Goal: Book appointment/travel/reservation

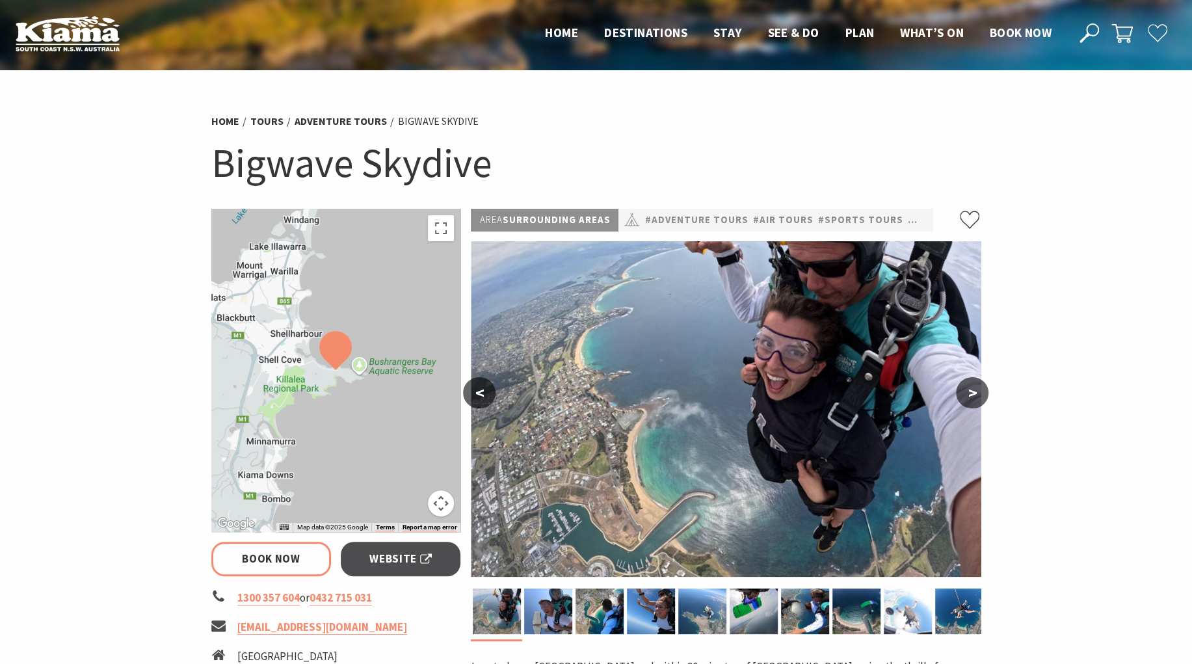
select select "3"
select select "2"
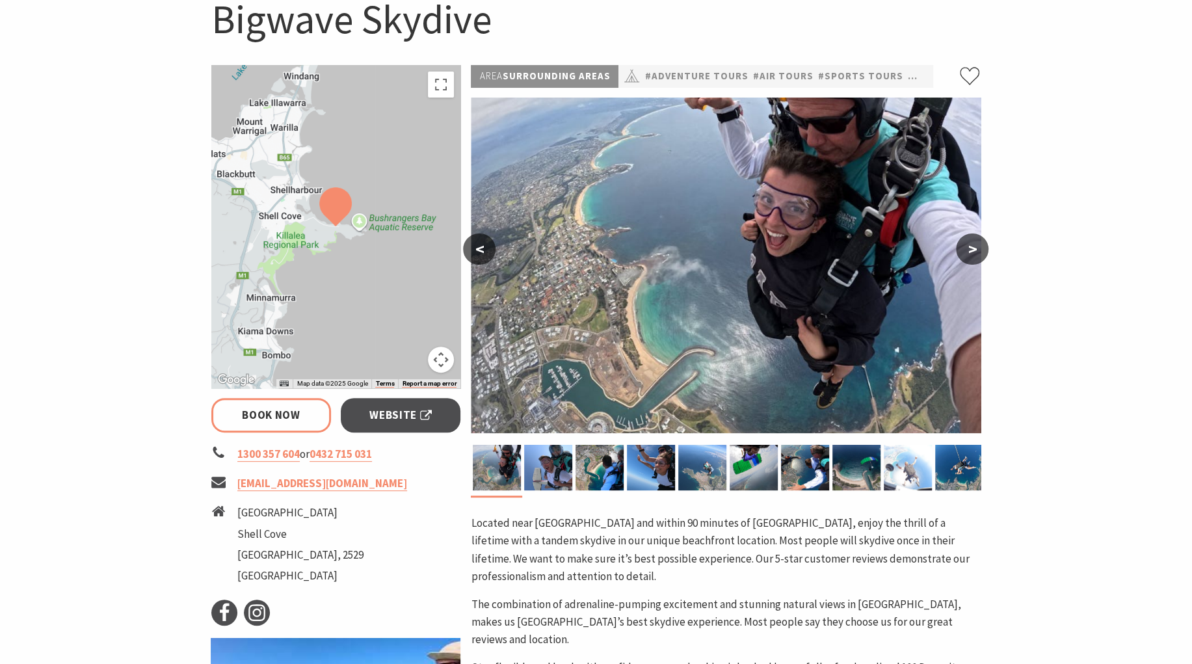
scroll to position [169, 0]
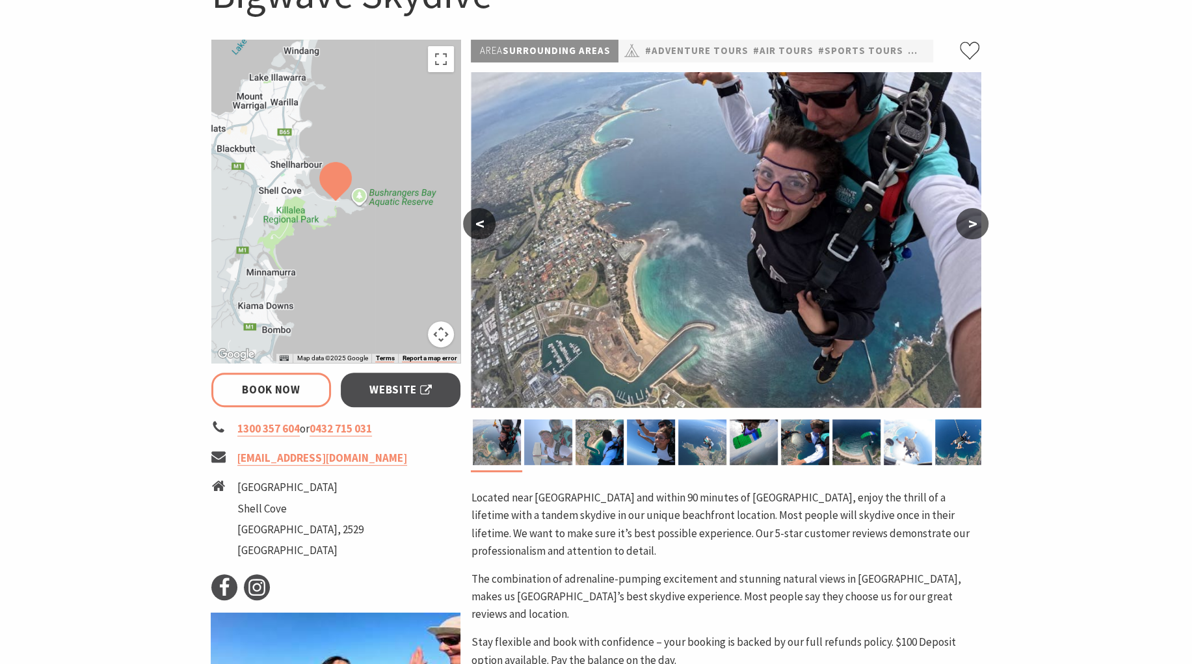
click at [558, 454] on img at bounding box center [548, 442] width 48 height 46
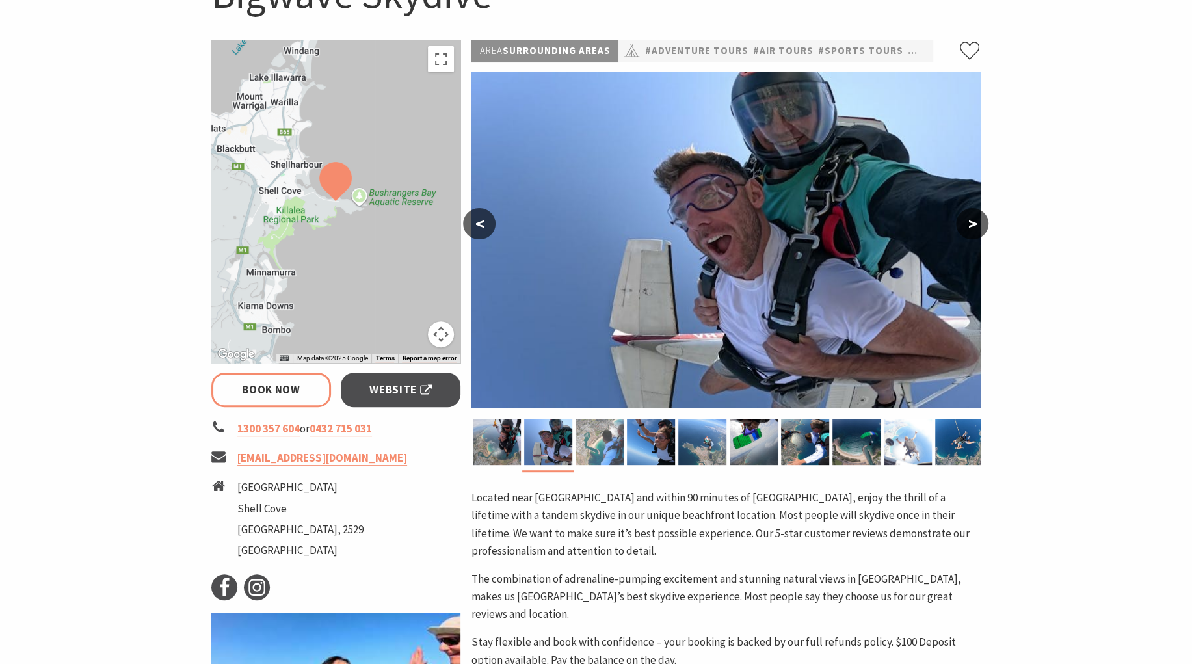
click at [592, 438] on img at bounding box center [599, 442] width 48 height 46
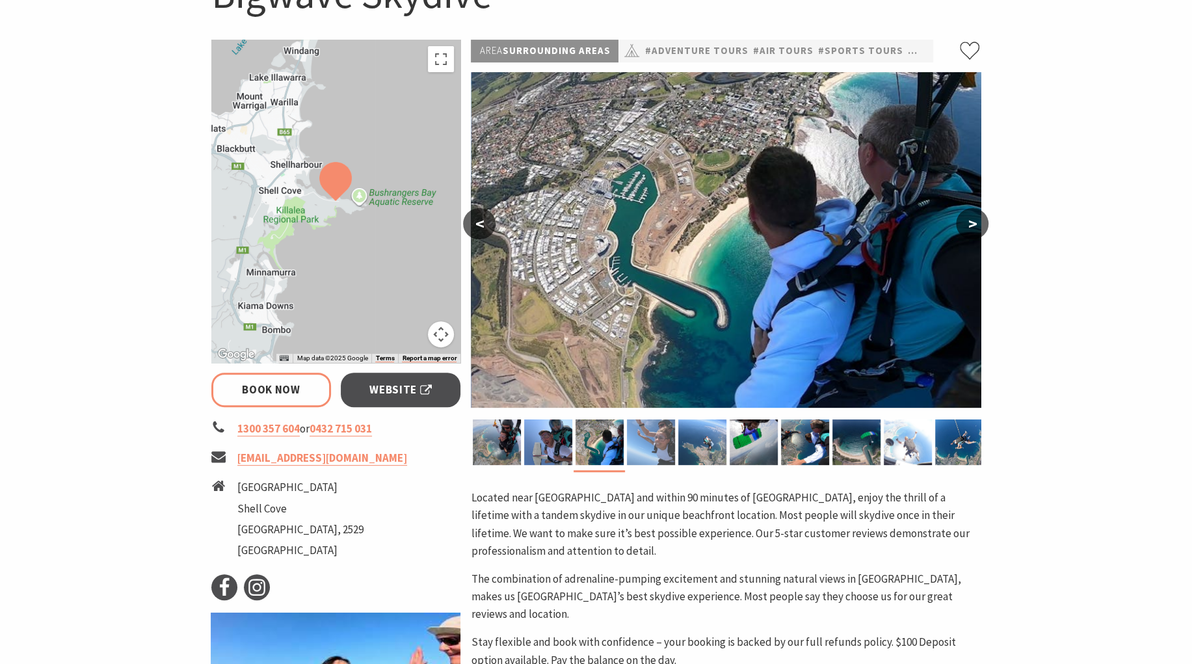
click at [646, 443] on img at bounding box center [651, 442] width 48 height 46
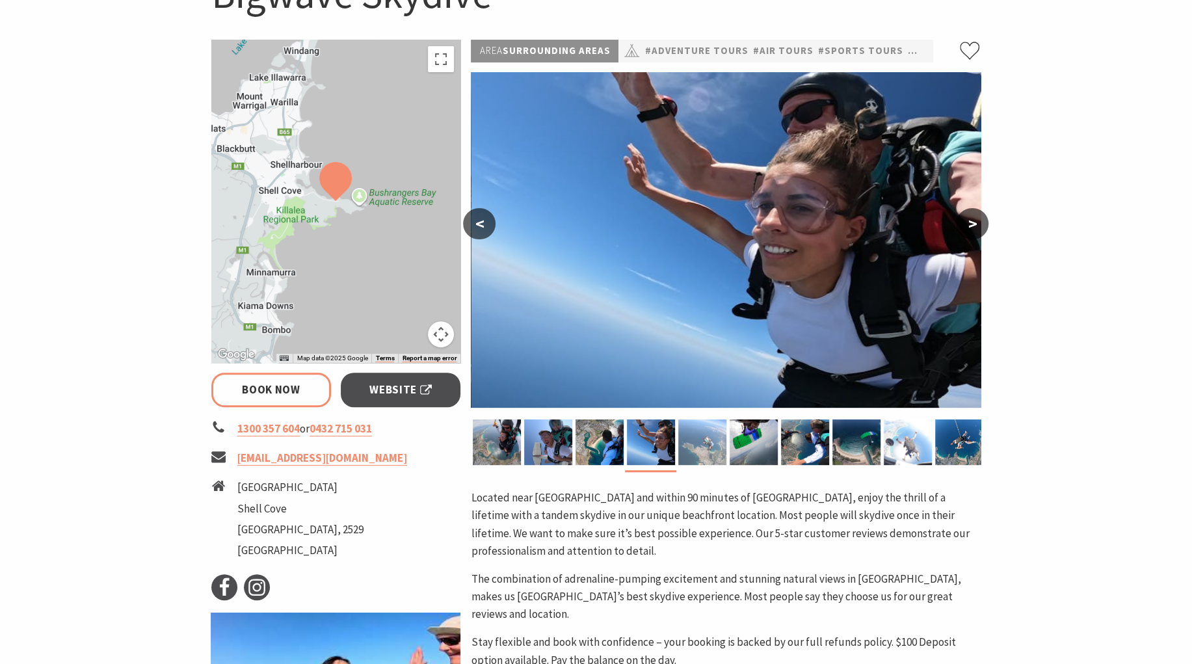
click at [707, 446] on img at bounding box center [702, 442] width 48 height 46
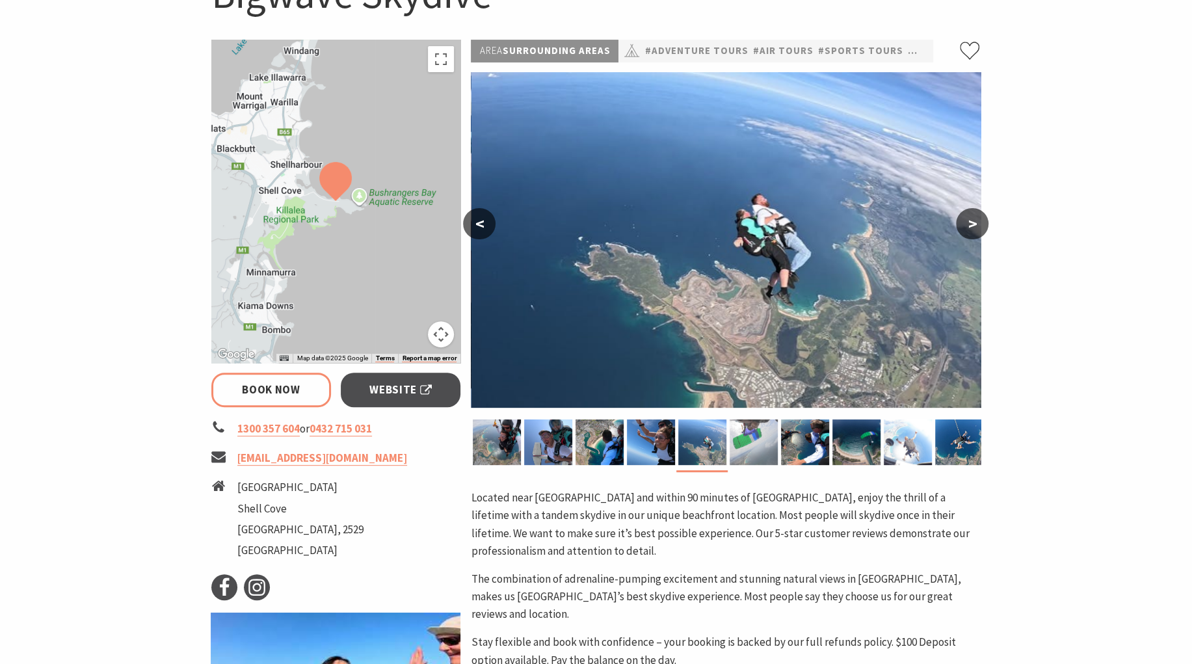
click at [757, 449] on img at bounding box center [753, 442] width 48 height 46
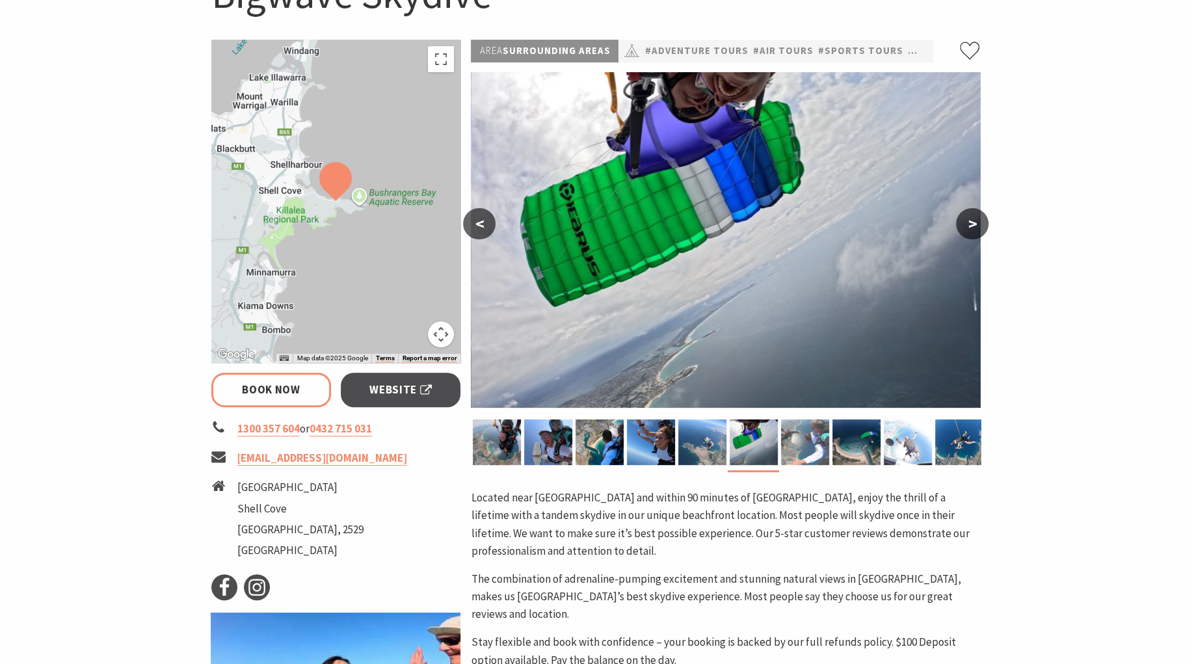
click at [794, 451] on img at bounding box center [805, 442] width 48 height 46
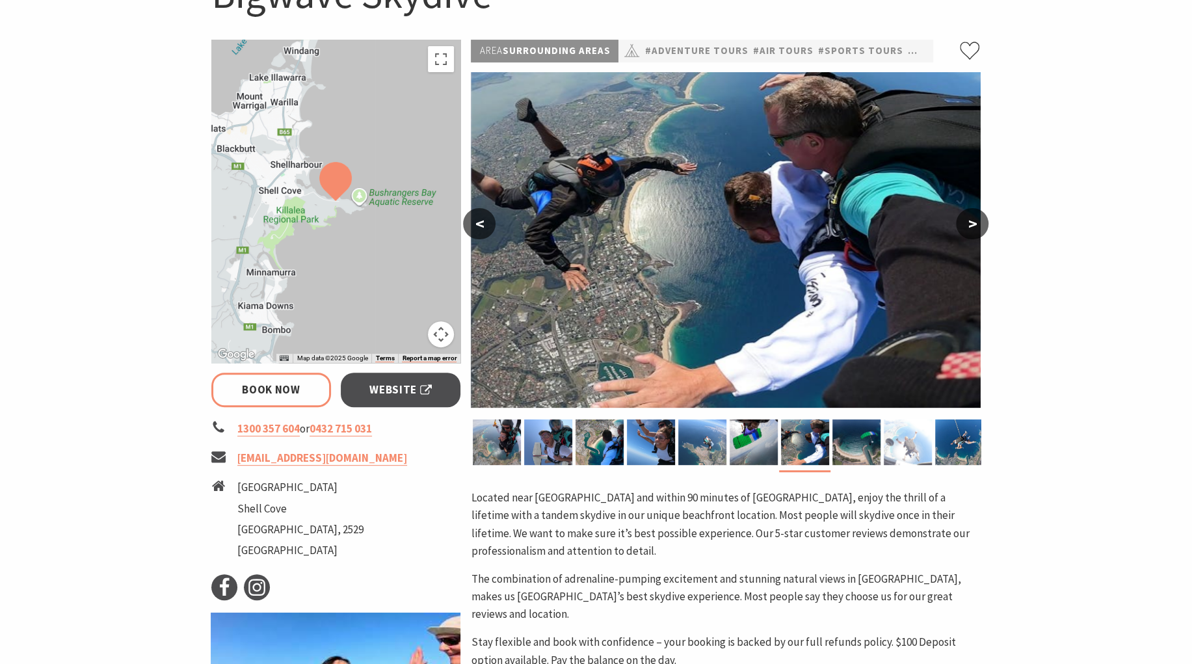
click at [913, 449] on img at bounding box center [908, 442] width 48 height 46
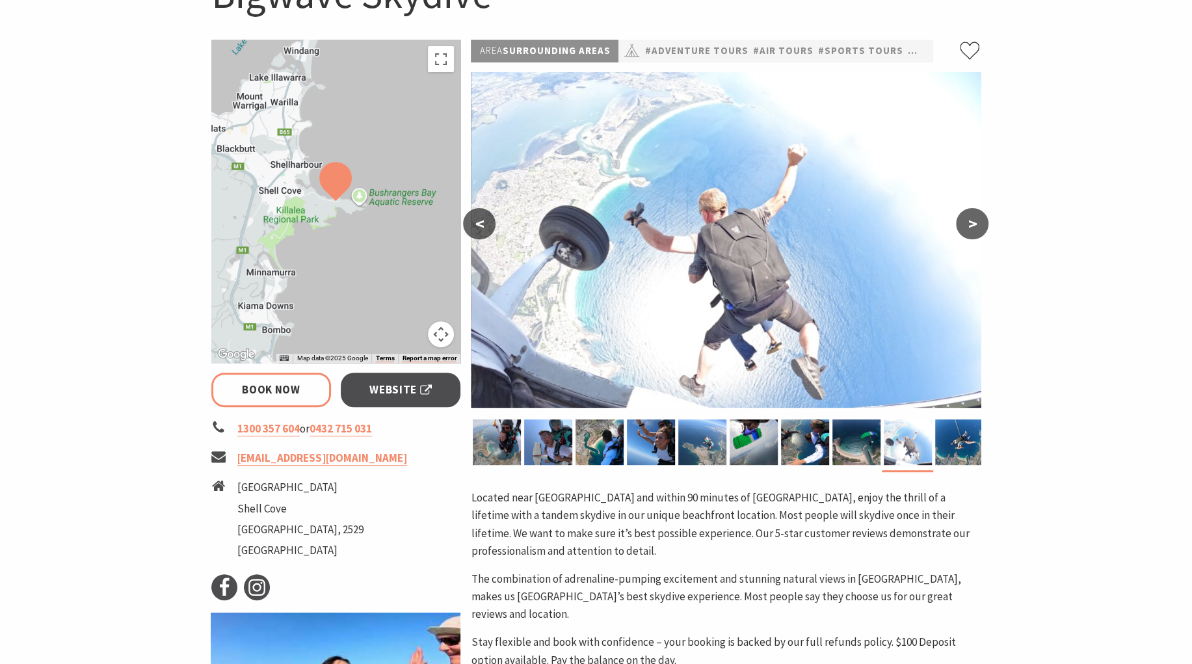
click at [973, 222] on button ">" at bounding box center [972, 223] width 33 height 31
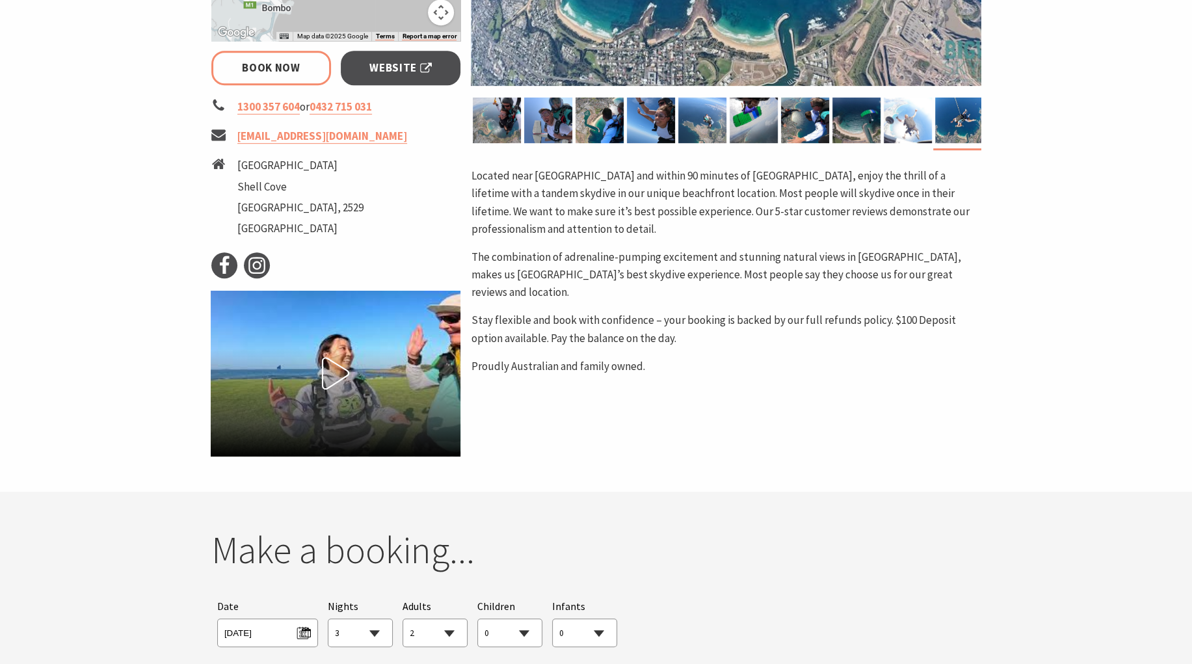
scroll to position [491, 0]
click at [772, 360] on div "Area Surrounding Areas #Adventure Tours #Air Tours #Sports Tours #tailored < > …" at bounding box center [726, 87] width 520 height 739
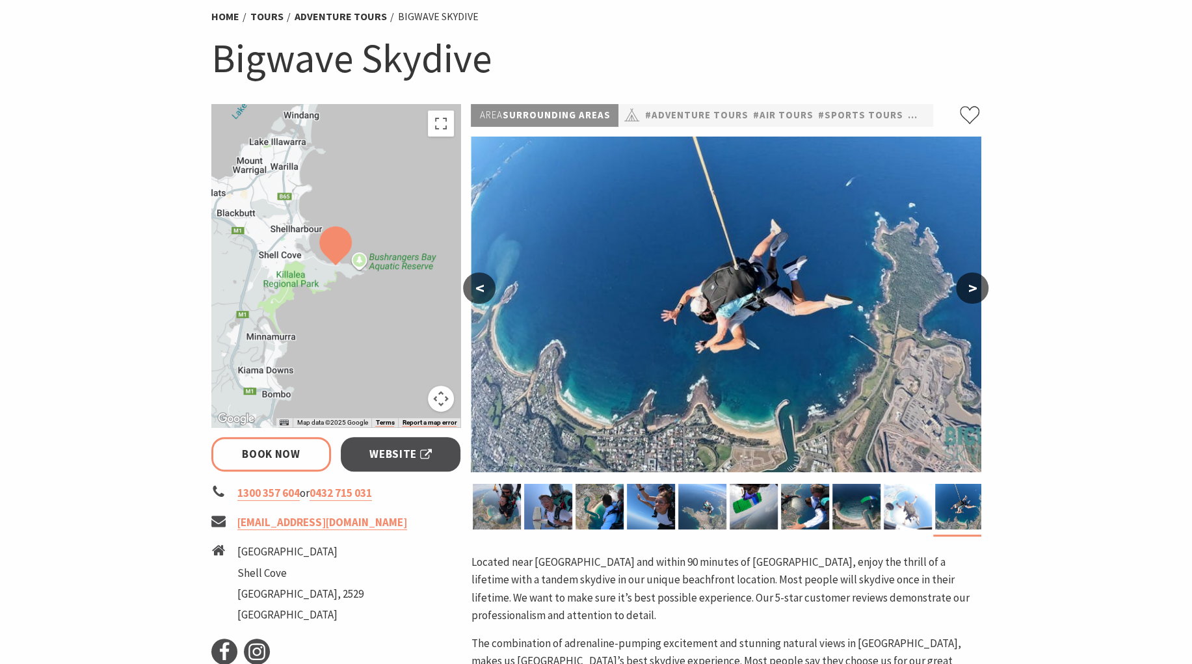
scroll to position [0, 0]
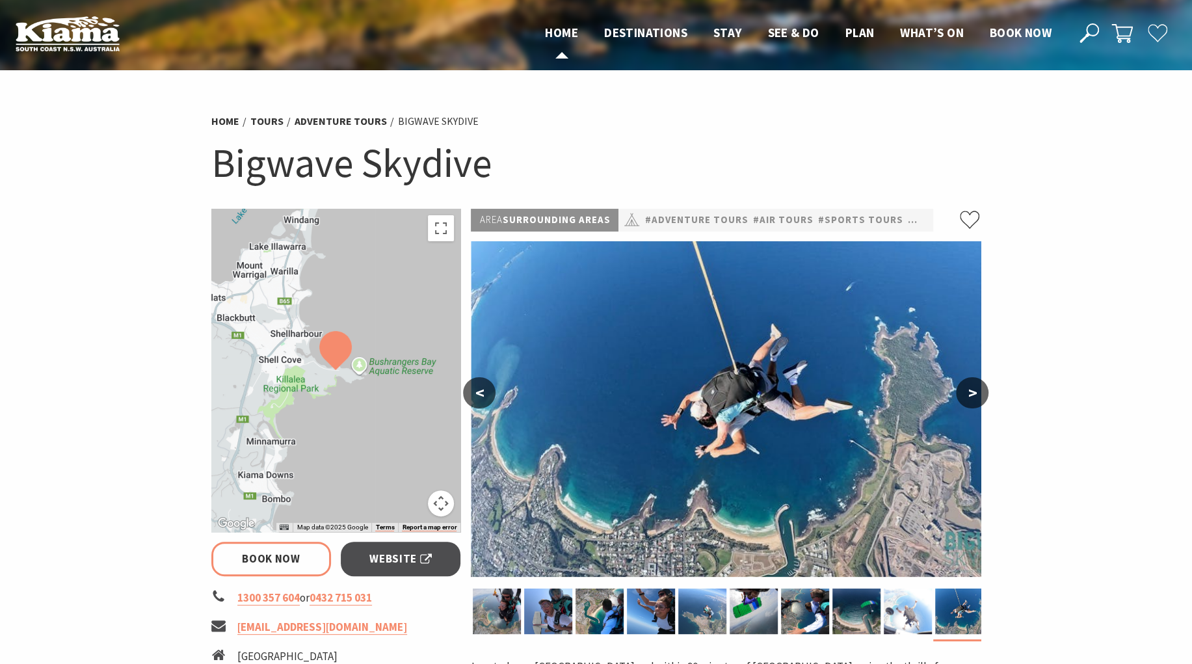
click at [562, 30] on span "Home" at bounding box center [561, 33] width 33 height 16
